Goal: Information Seeking & Learning: Understand process/instructions

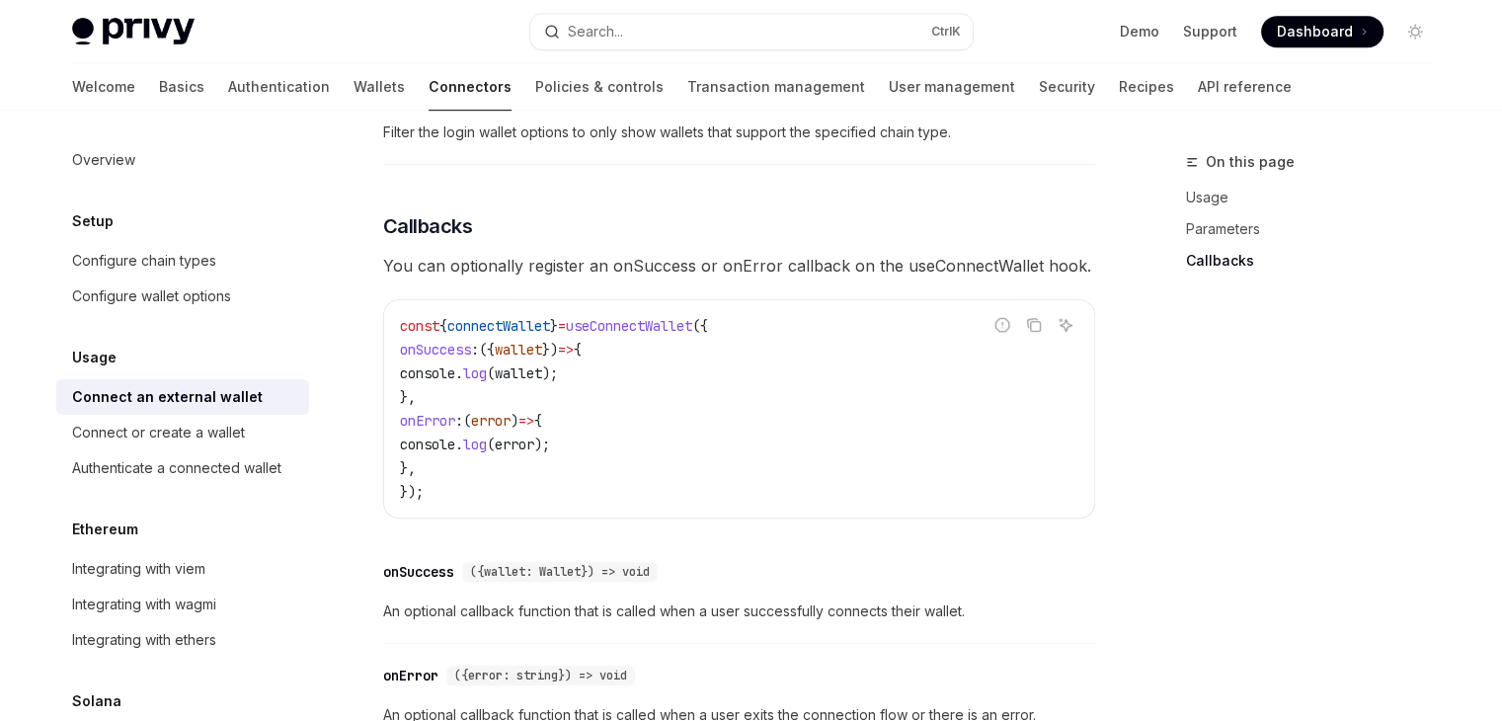
scroll to position [1449, 0]
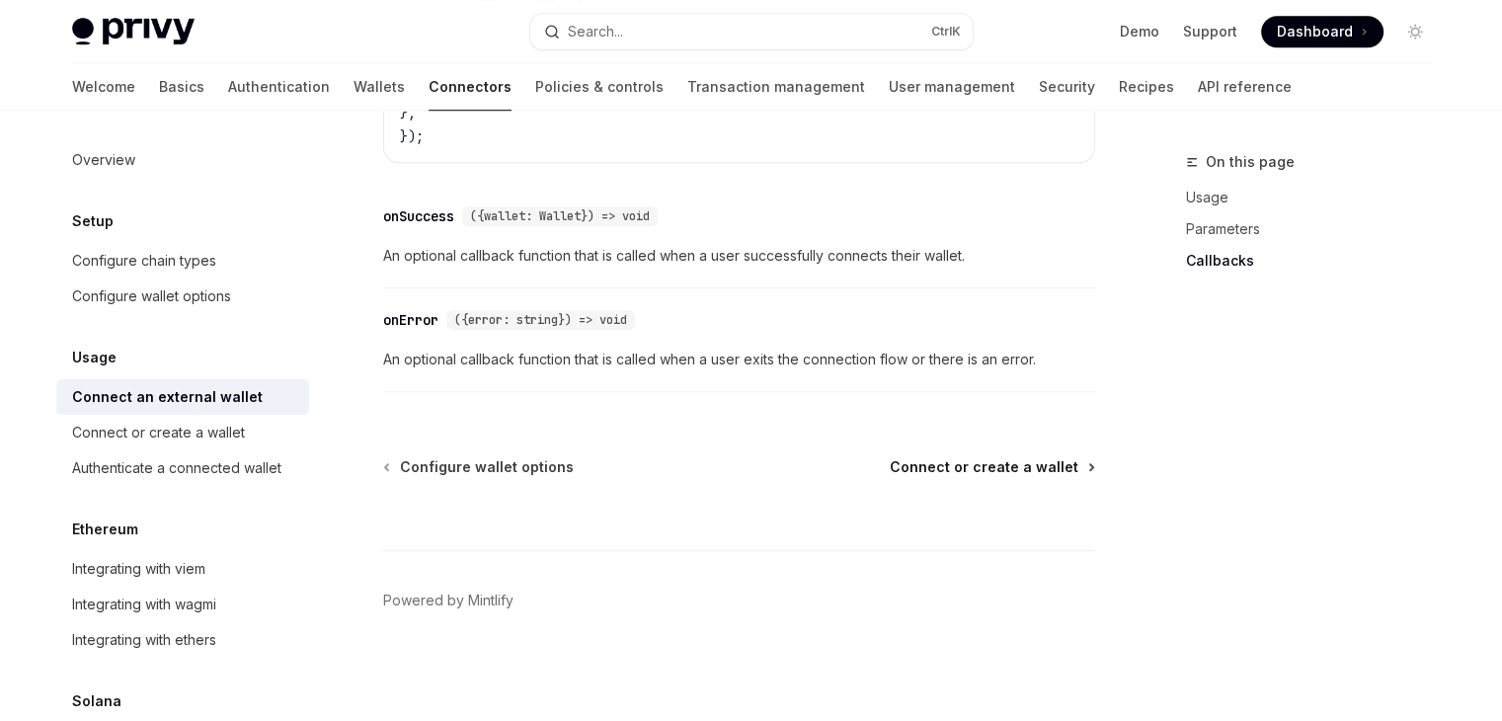
click at [929, 463] on span "Connect or create a wallet" at bounding box center [984, 467] width 189 height 20
type textarea "*"
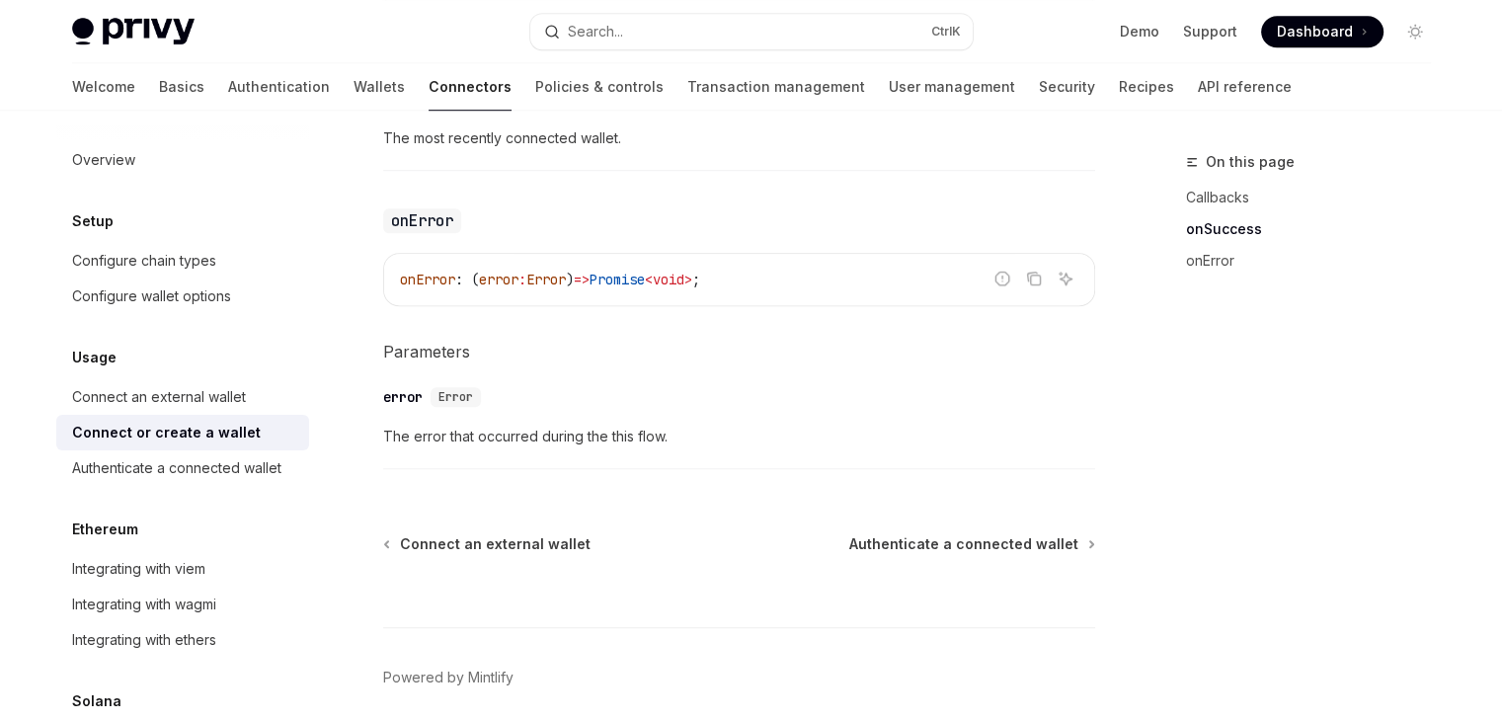
scroll to position [1490, 0]
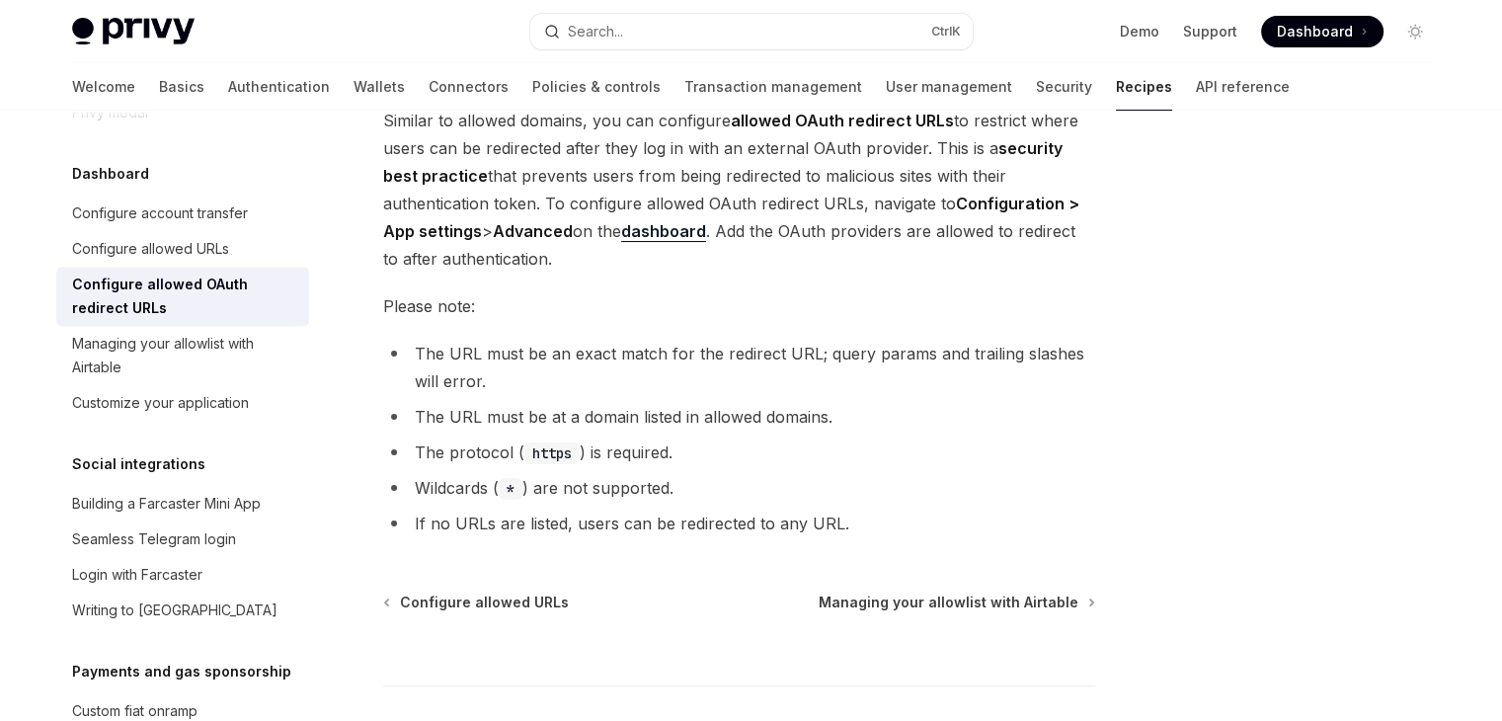
scroll to position [128, 0]
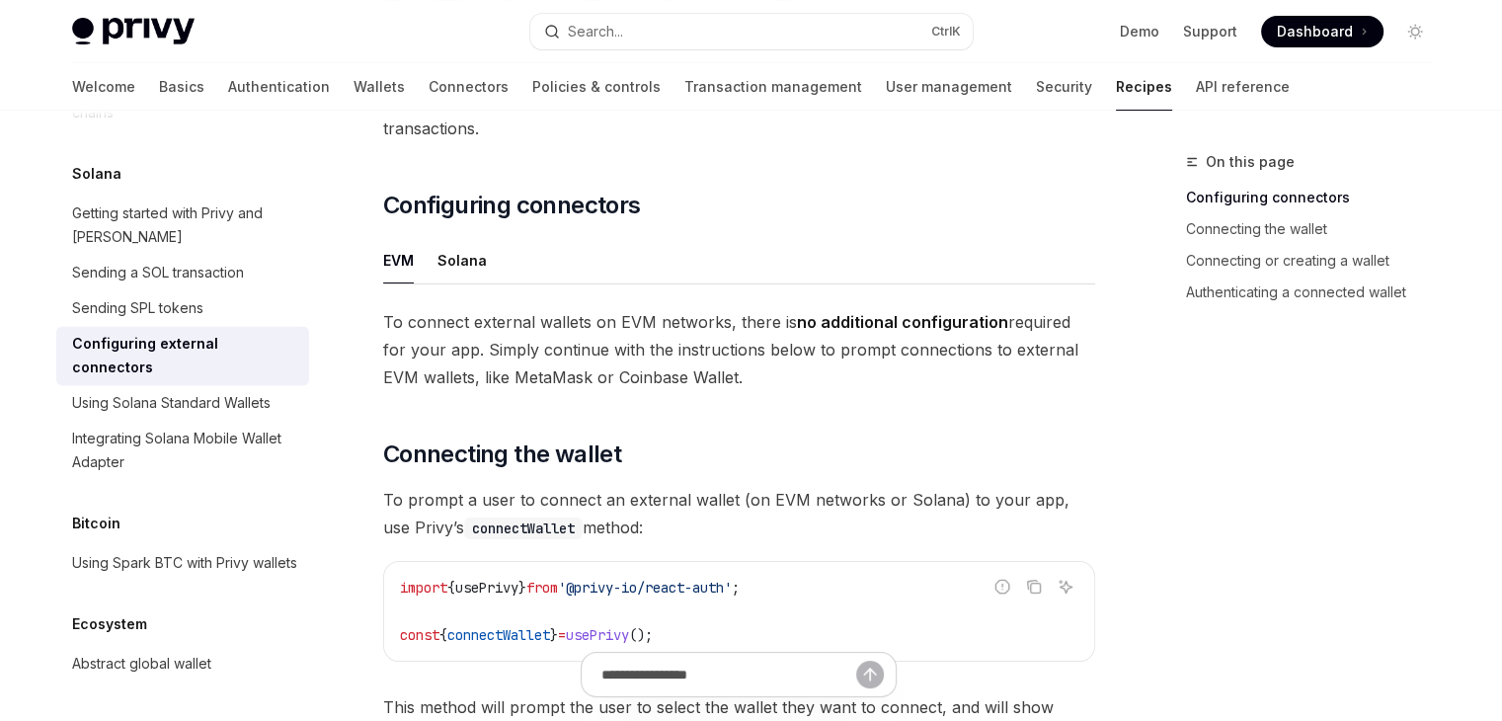
scroll to position [190, 0]
click at [464, 237] on div "Solana" at bounding box center [461, 260] width 49 height 46
type textarea "*"
